Goal: Task Accomplishment & Management: Use online tool/utility

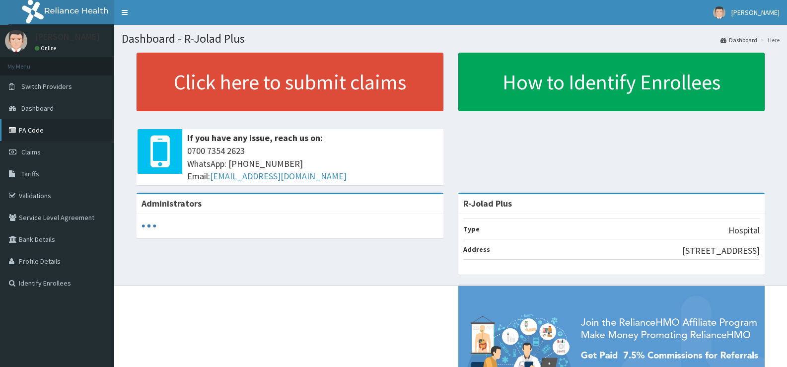
click at [36, 134] on link "PA Code" at bounding box center [57, 130] width 114 height 22
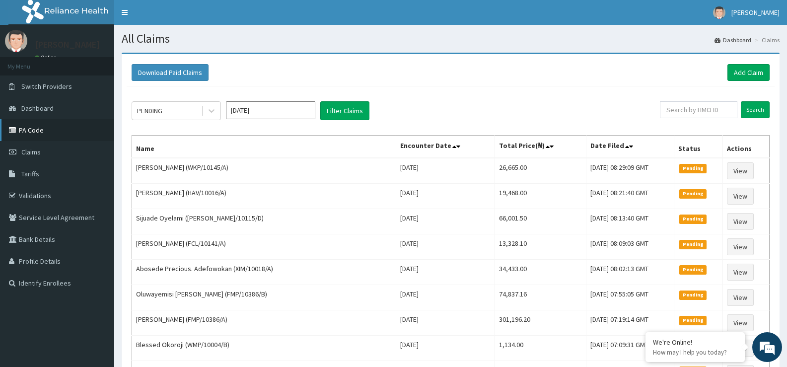
click at [43, 128] on link "PA Code" at bounding box center [57, 130] width 114 height 22
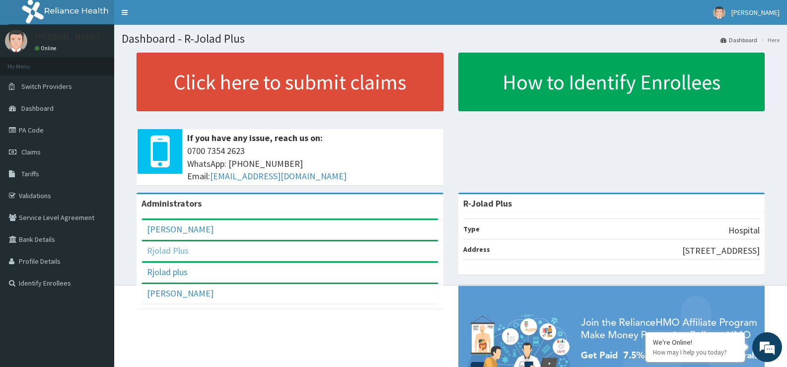
click at [174, 253] on link "Rjolad Plus" at bounding box center [168, 250] width 42 height 11
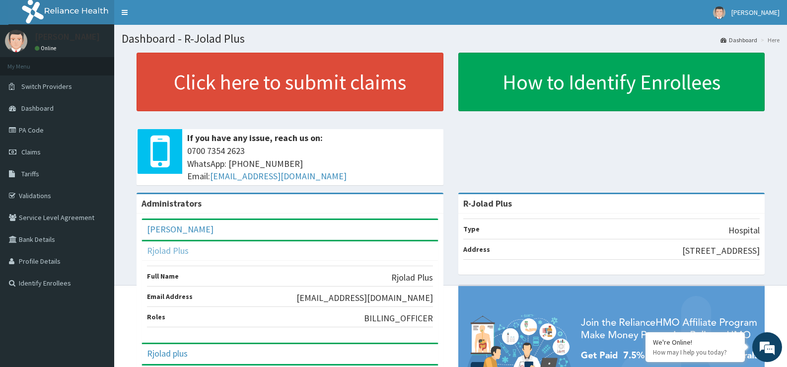
click at [174, 253] on link "Rjolad Plus" at bounding box center [168, 250] width 42 height 11
click at [170, 256] on link "Rjolad Plus" at bounding box center [168, 250] width 42 height 11
click at [182, 234] on link "[PERSON_NAME]" at bounding box center [180, 228] width 67 height 11
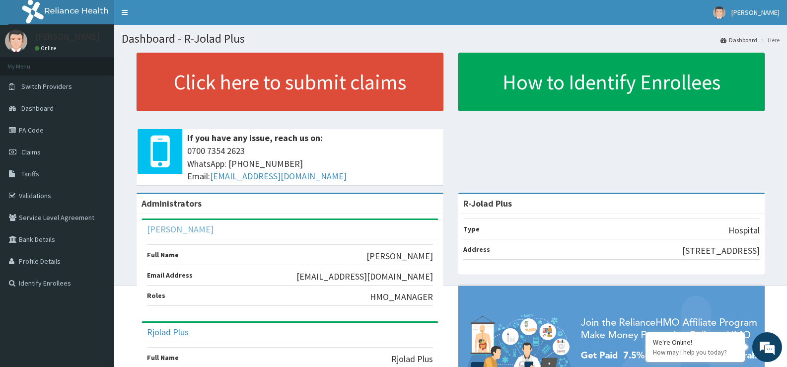
click at [182, 234] on link "[PERSON_NAME]" at bounding box center [180, 228] width 67 height 11
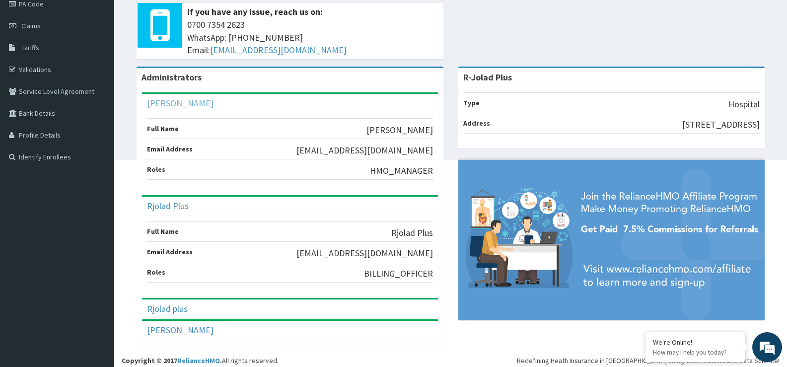
scroll to position [132, 0]
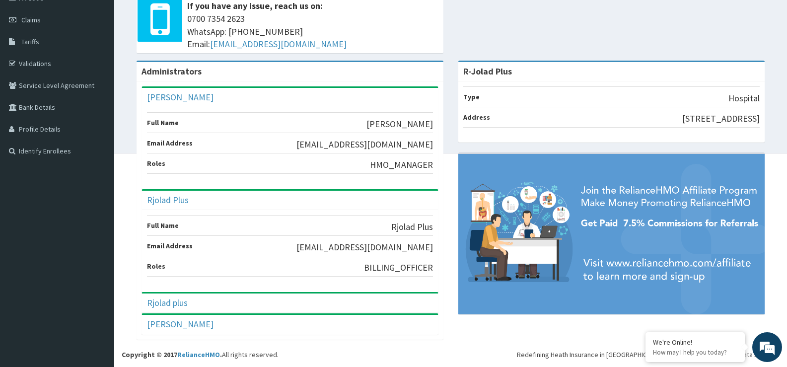
click at [313, 107] on div "[PERSON_NAME]" at bounding box center [290, 97] width 296 height 19
click at [179, 324] on link "[PERSON_NAME]" at bounding box center [180, 323] width 67 height 11
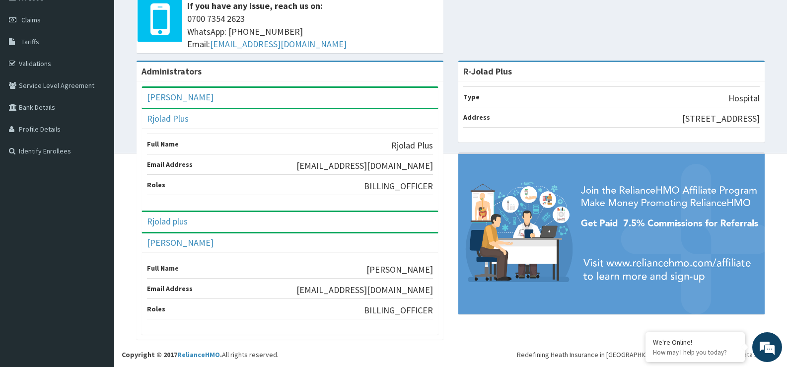
click at [456, 340] on div "Administrators ADEBAYO OGUNBEKUN Full Name ADEBAYO OGUNBEKUN Email Address rjol…" at bounding box center [451, 205] width 658 height 289
click at [412, 107] on div "[PERSON_NAME]" at bounding box center [290, 97] width 296 height 19
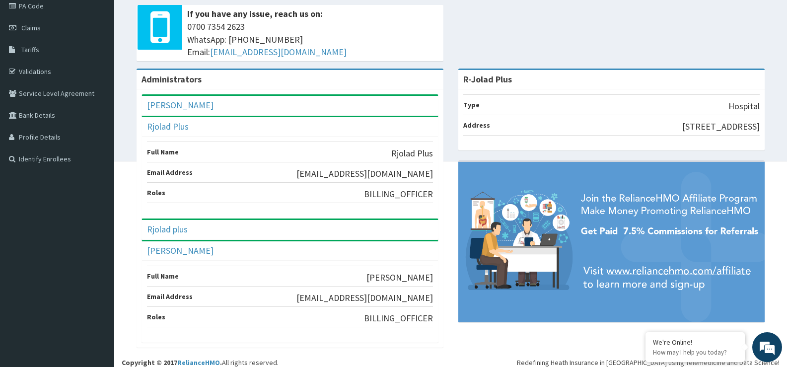
scroll to position [0, 0]
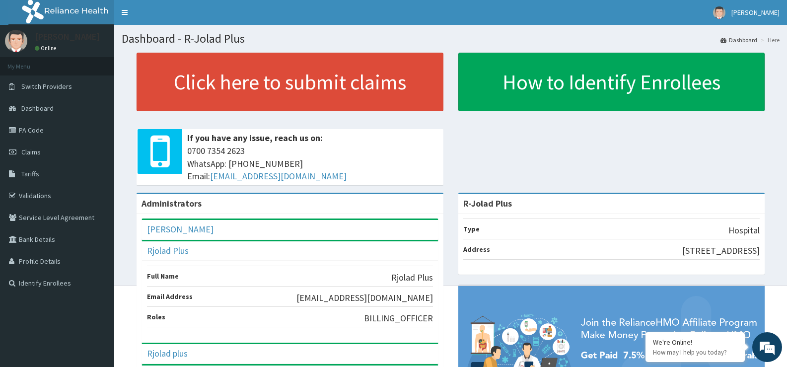
click at [739, 38] on link "Dashboard" at bounding box center [739, 40] width 37 height 8
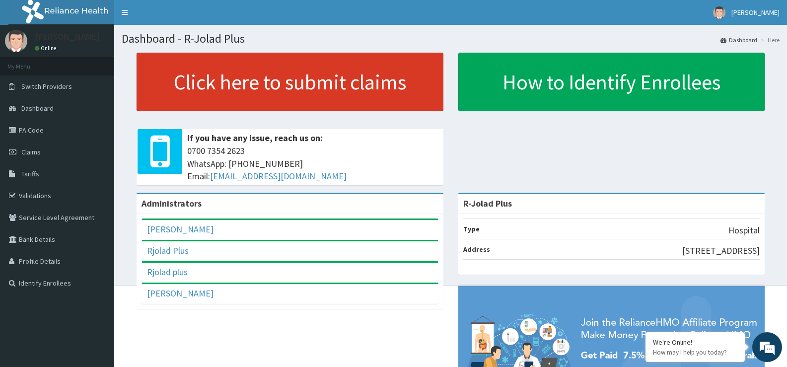
click at [284, 86] on link "Click here to submit claims" at bounding box center [290, 82] width 307 height 59
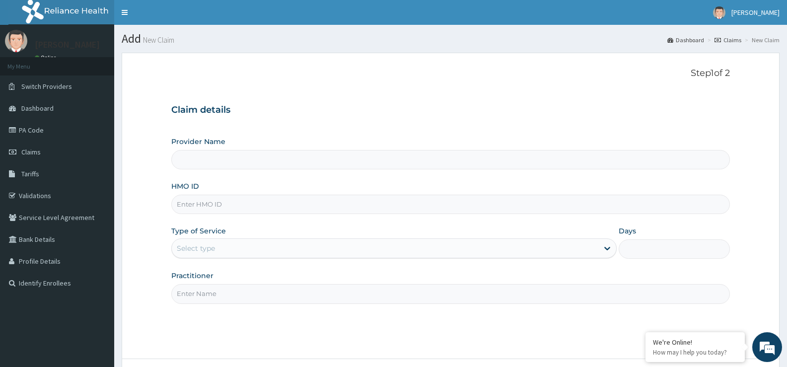
type input "R-Jolad Plus"
click at [38, 153] on span "Claims" at bounding box center [30, 151] width 19 height 9
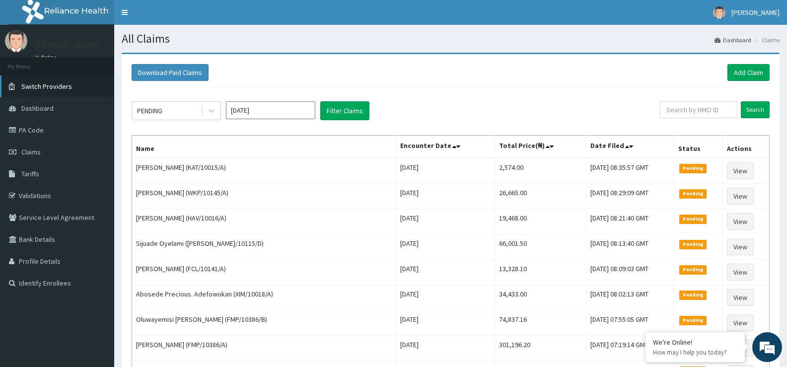
click at [42, 91] on link "Switch Providers" at bounding box center [57, 86] width 114 height 22
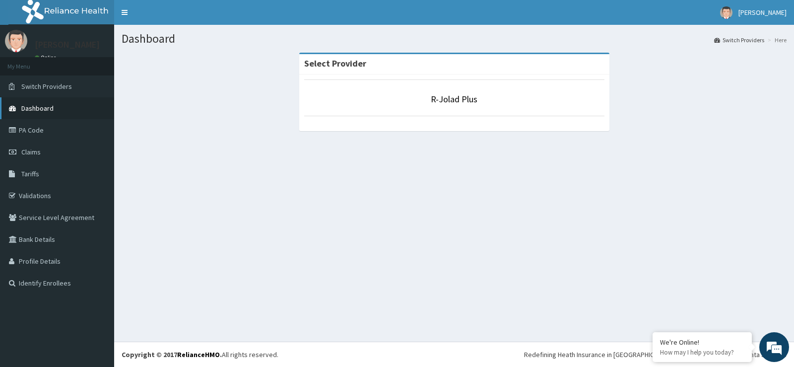
click at [33, 110] on span "Dashboard" at bounding box center [37, 108] width 32 height 9
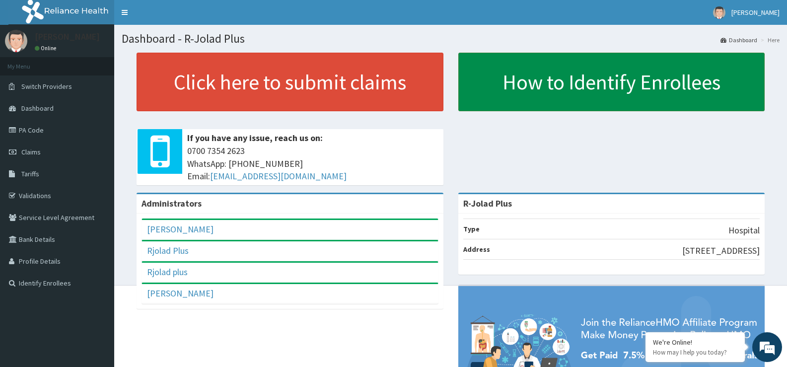
click at [527, 102] on link "How to Identify Enrollees" at bounding box center [611, 82] width 307 height 59
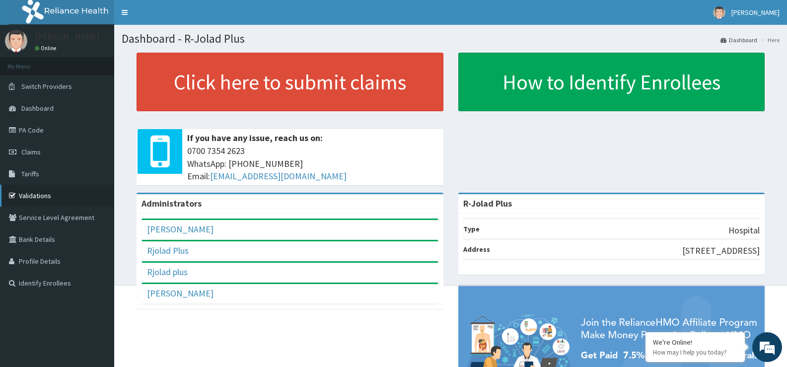
click at [54, 191] on link "Validations" at bounding box center [57, 196] width 114 height 22
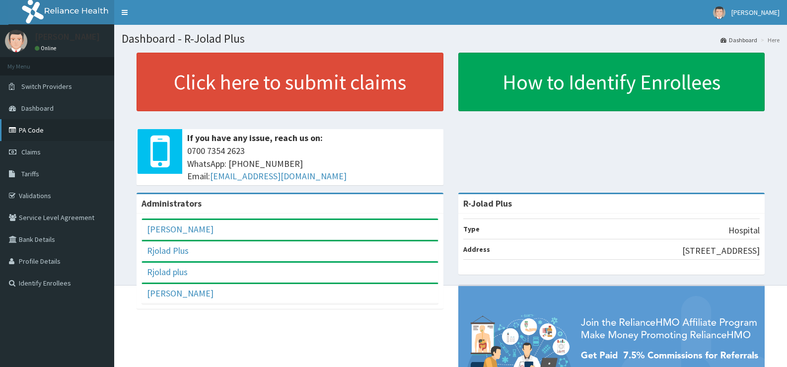
click at [41, 130] on link "PA Code" at bounding box center [57, 130] width 114 height 22
